Goal: Information Seeking & Learning: Learn about a topic

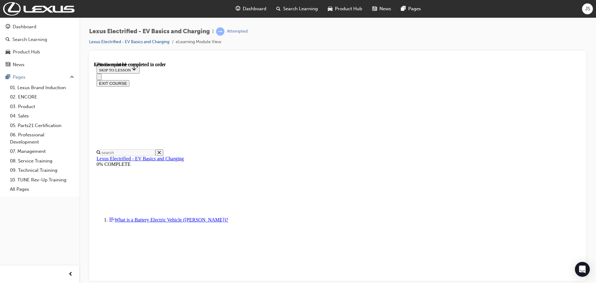
scroll to position [330, 0]
drag, startPoint x: 466, startPoint y: 142, endPoint x: 433, endPoint y: 160, distance: 37.9
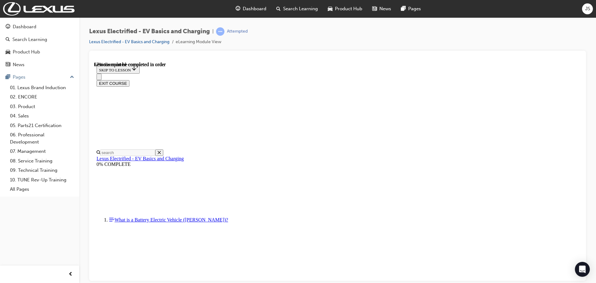
drag, startPoint x: 259, startPoint y: 129, endPoint x: 410, endPoint y: 142, distance: 151.4
drag, startPoint x: 259, startPoint y: 190, endPoint x: 338, endPoint y: 203, distance: 80.5
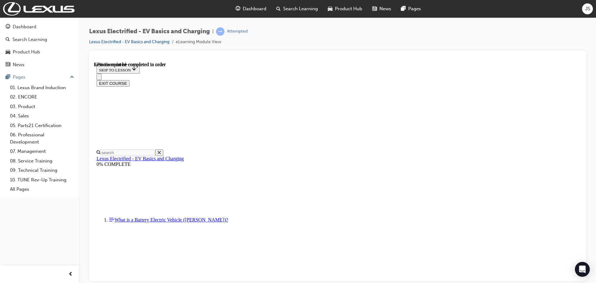
drag, startPoint x: 262, startPoint y: 154, endPoint x: 441, endPoint y: 163, distance: 179.9
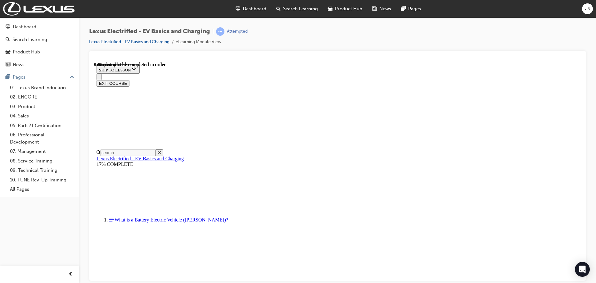
drag, startPoint x: 259, startPoint y: 185, endPoint x: 356, endPoint y: 201, distance: 98.6
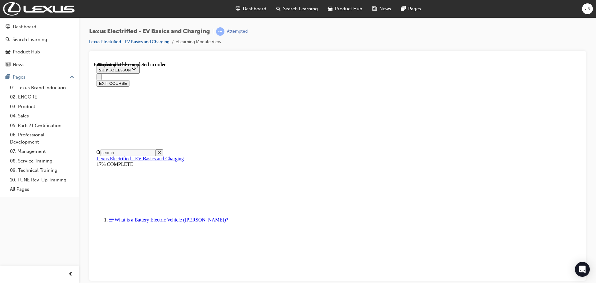
drag, startPoint x: 291, startPoint y: 103, endPoint x: 267, endPoint y: 93, distance: 26.2
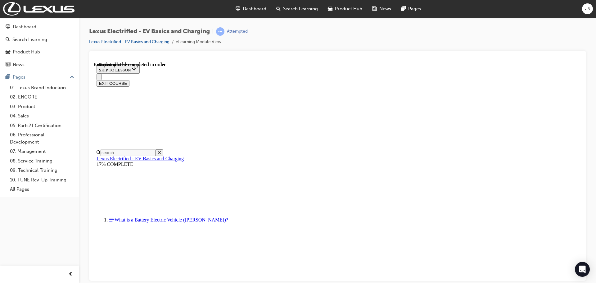
drag, startPoint x: 271, startPoint y: 116, endPoint x: 318, endPoint y: 129, distance: 48.6
